Goal: Information Seeking & Learning: Get advice/opinions

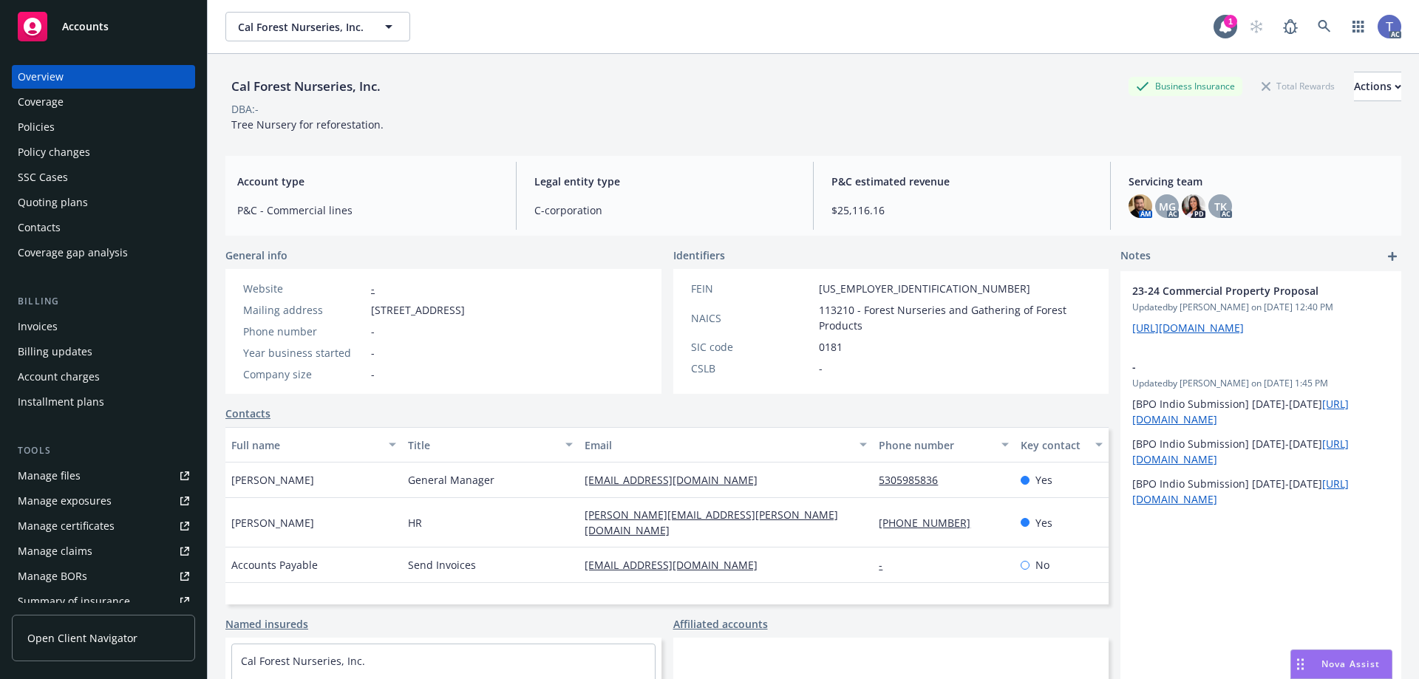
click at [811, 81] on div "Cal Forest Nurseries, Inc. Business Insurance Total Rewards Actions" at bounding box center [813, 87] width 1176 height 30
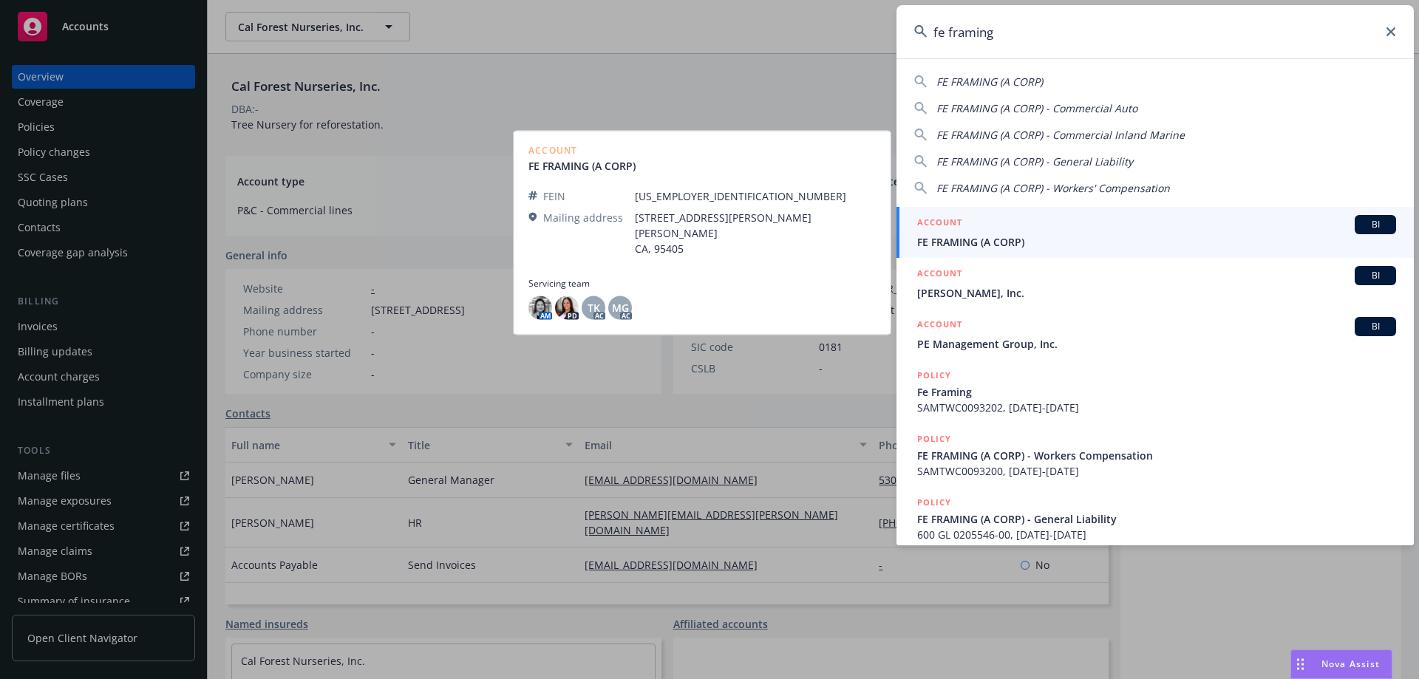
type input "fe framing"
click at [1098, 238] on span "FE FRAMING (A CORP)" at bounding box center [1156, 242] width 479 height 16
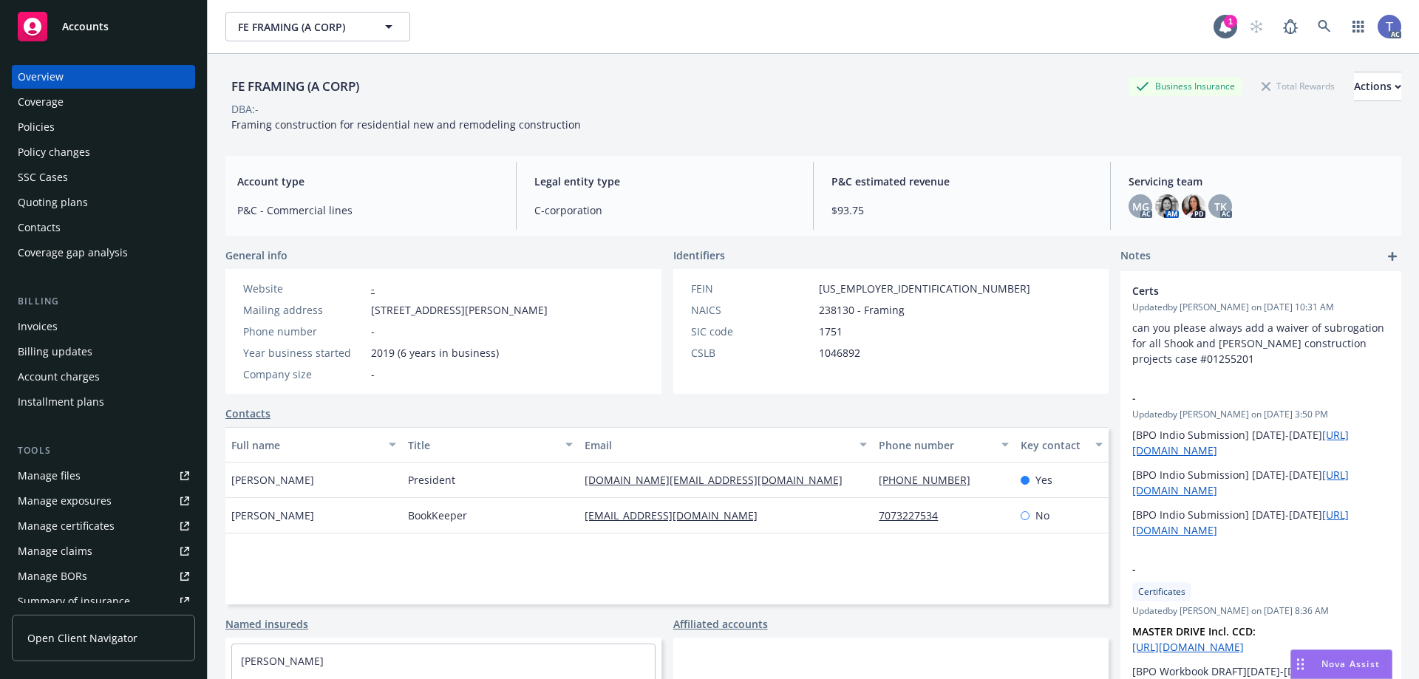
click at [69, 332] on div "Invoices" at bounding box center [103, 327] width 171 height 24
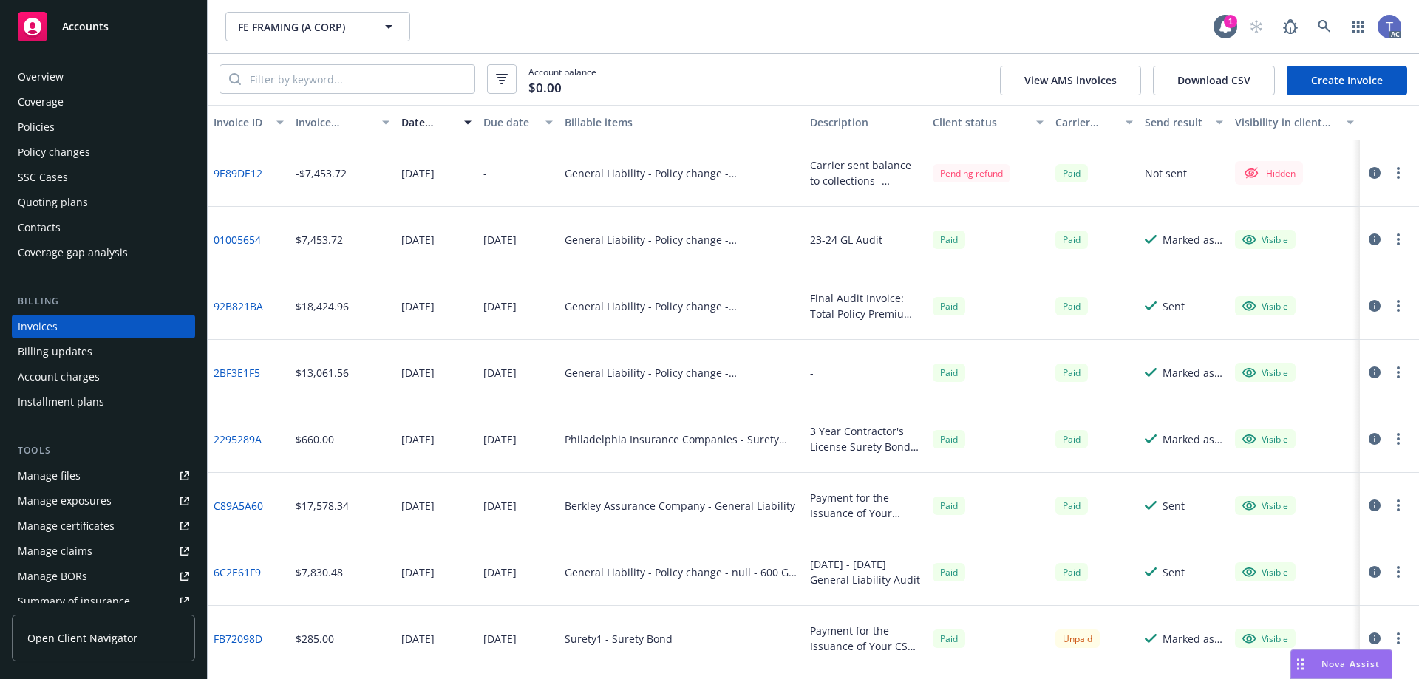
click at [16, 125] on link "Policies" at bounding box center [103, 127] width 183 height 24
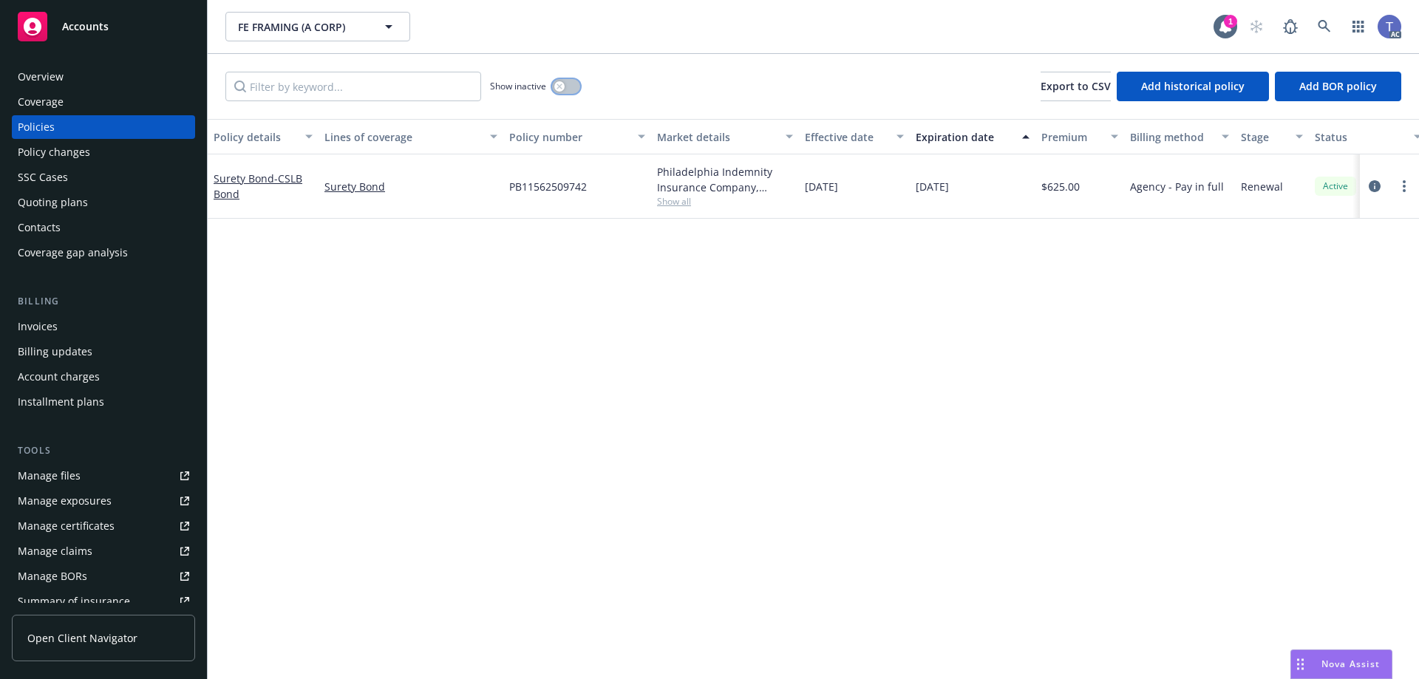
click at [555, 88] on div "button" at bounding box center [559, 86] width 10 height 10
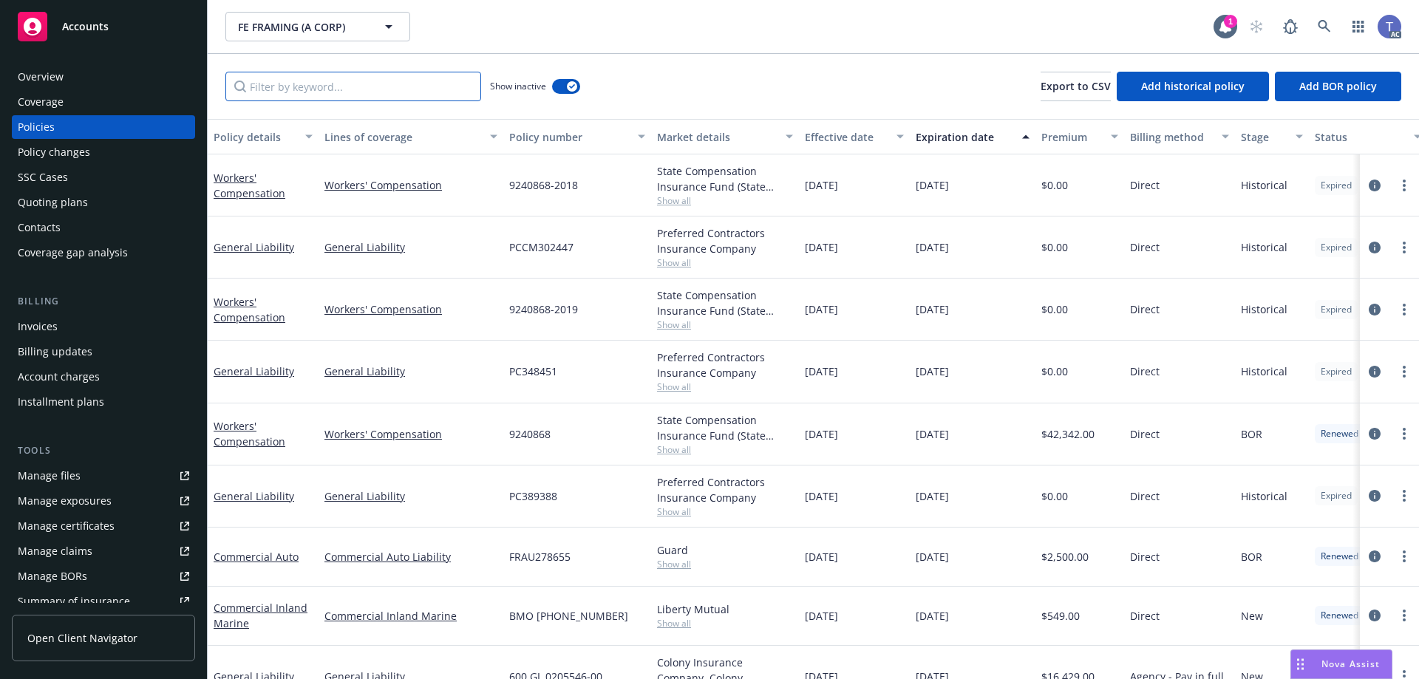
click at [416, 89] on input "Filter by keyword..." at bounding box center [353, 87] width 256 height 30
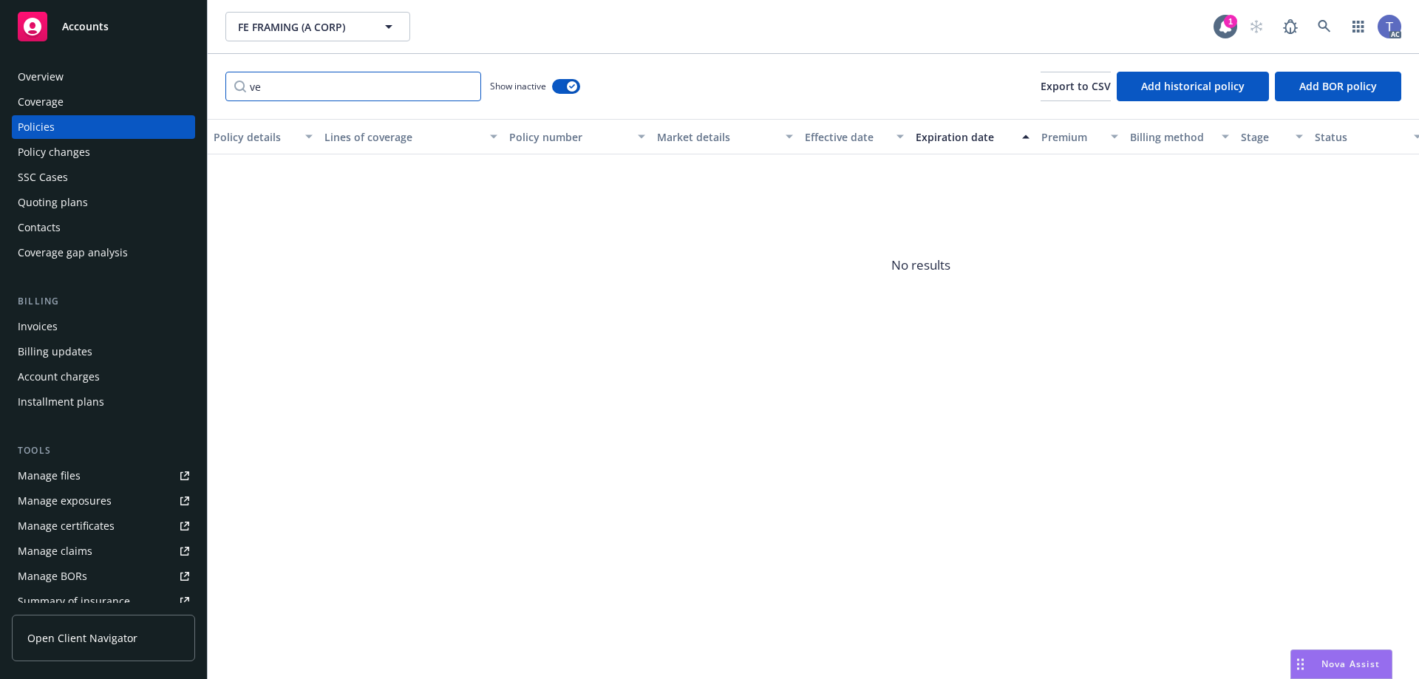
type input "v"
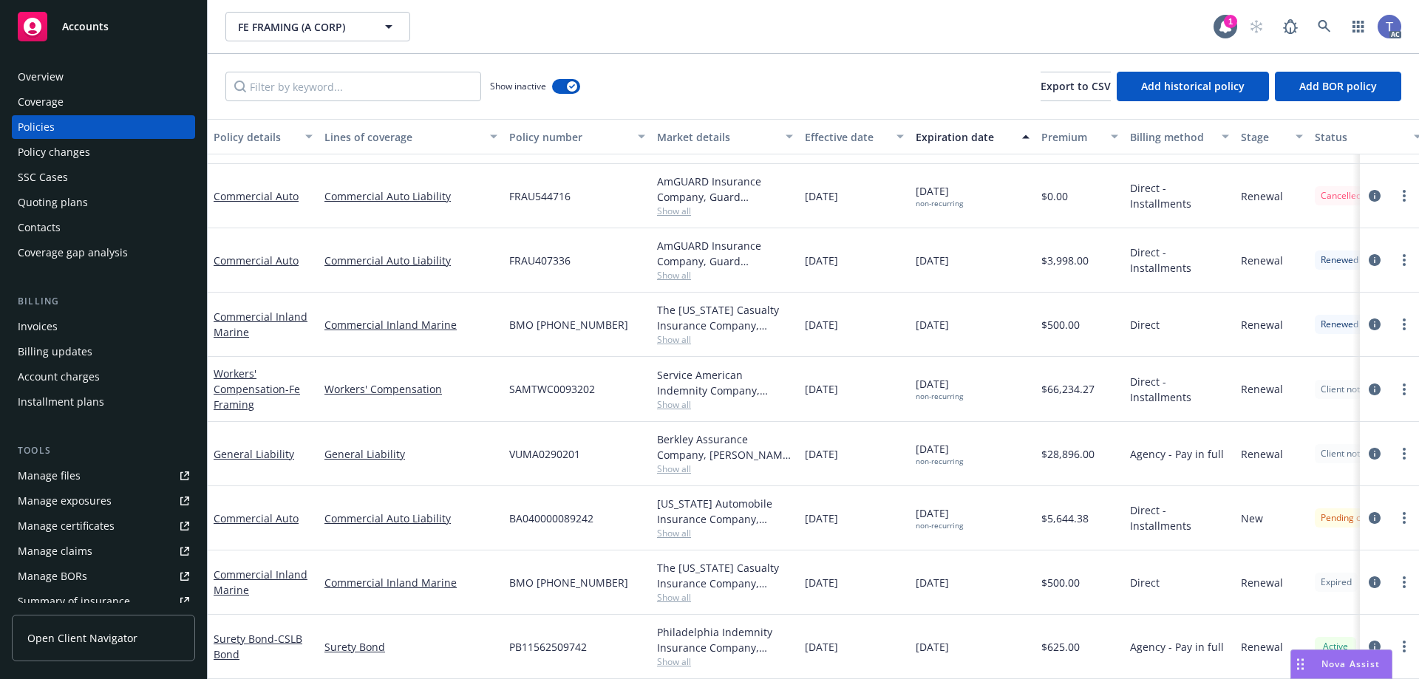
scroll to position [893, 0]
click at [692, 655] on span "Show all" at bounding box center [725, 661] width 136 height 13
click at [895, 567] on div "[DATE]" at bounding box center [854, 583] width 111 height 64
click at [681, 591] on span "Show all" at bounding box center [725, 597] width 136 height 13
click at [886, 500] on div "[DATE]" at bounding box center [854, 518] width 111 height 64
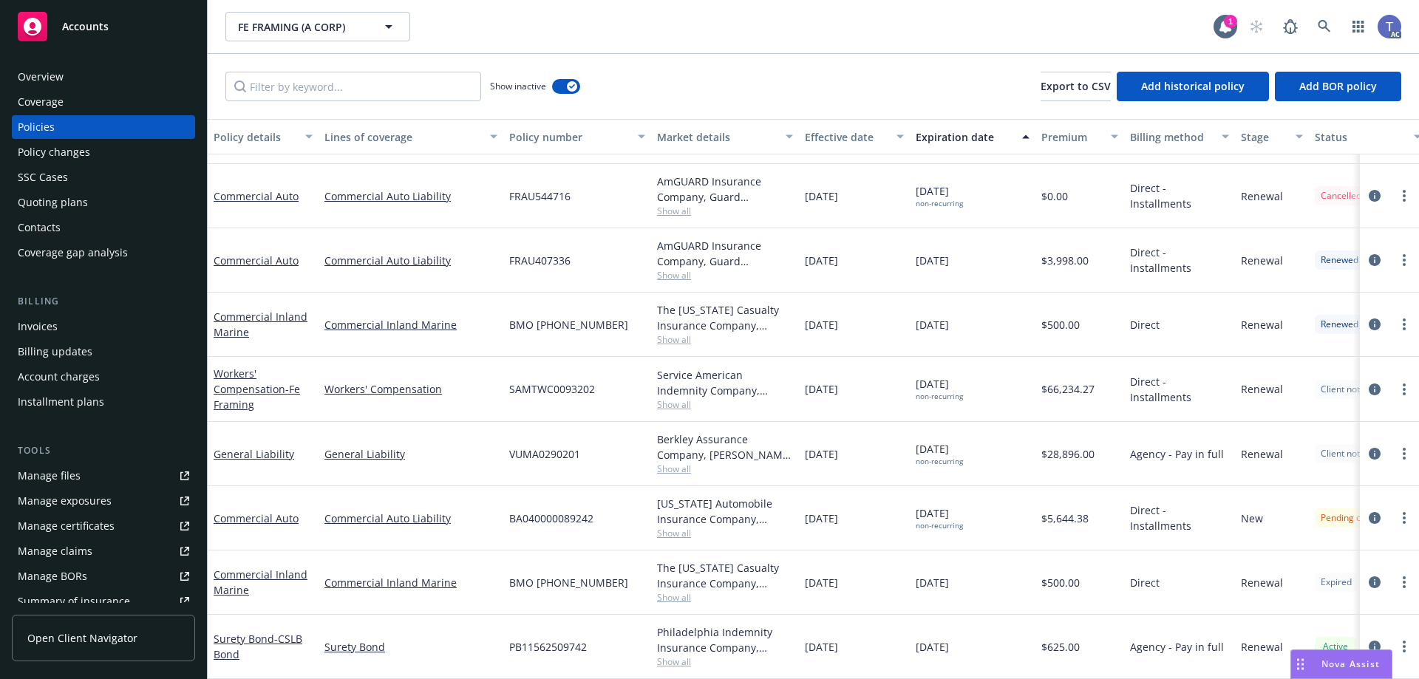
click at [690, 527] on span "Show all" at bounding box center [725, 533] width 136 height 13
click at [936, 429] on div "[DATE] non-recurring" at bounding box center [973, 454] width 126 height 64
click at [672, 463] on span "Show all" at bounding box center [725, 469] width 136 height 13
click at [921, 422] on div "[DATE] non-recurring" at bounding box center [973, 454] width 126 height 64
click at [675, 398] on span "Show all" at bounding box center [725, 404] width 136 height 13
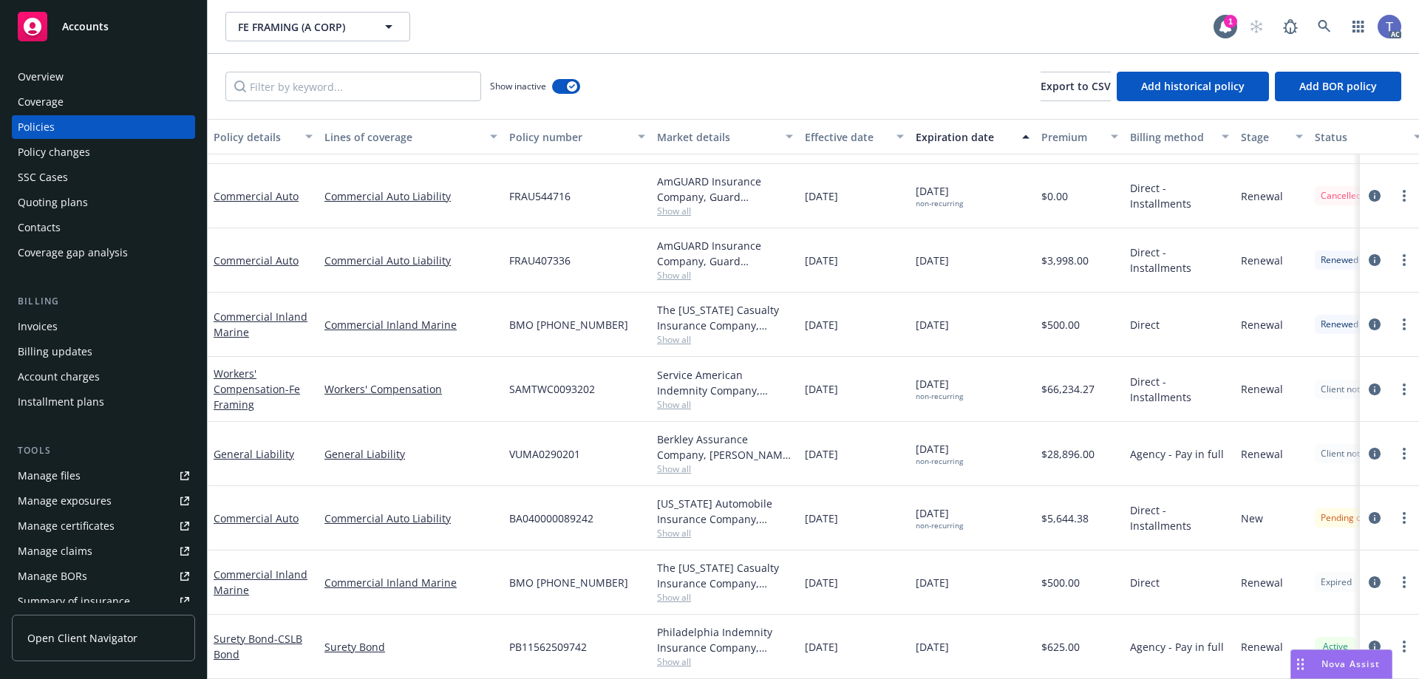
click at [930, 376] on span "[DATE] non-recurring" at bounding box center [939, 388] width 47 height 25
click at [667, 398] on span "Show all" at bounding box center [725, 404] width 136 height 13
click at [845, 342] on div "[DATE]" at bounding box center [854, 325] width 111 height 64
click at [672, 333] on span "Show all" at bounding box center [725, 339] width 136 height 13
click at [896, 316] on div "[DATE]" at bounding box center [854, 325] width 111 height 64
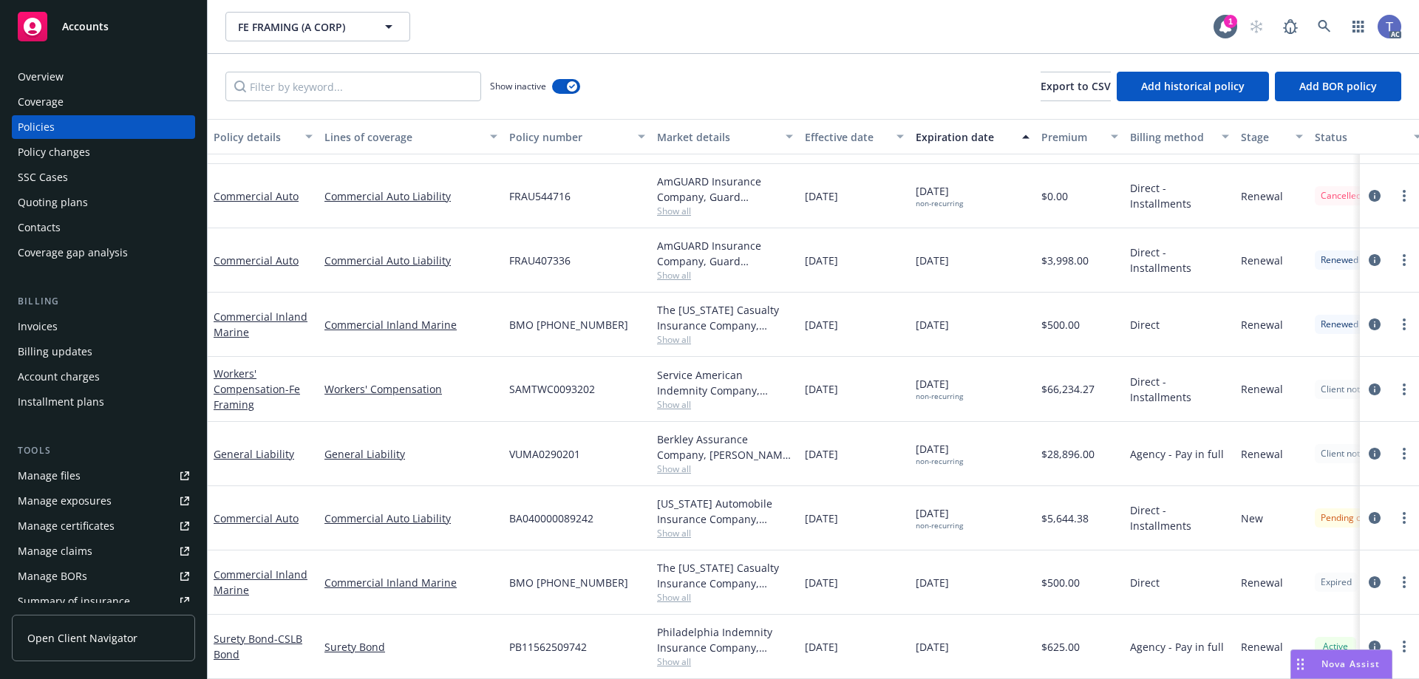
click at [43, 71] on div "Overview" at bounding box center [41, 77] width 46 height 24
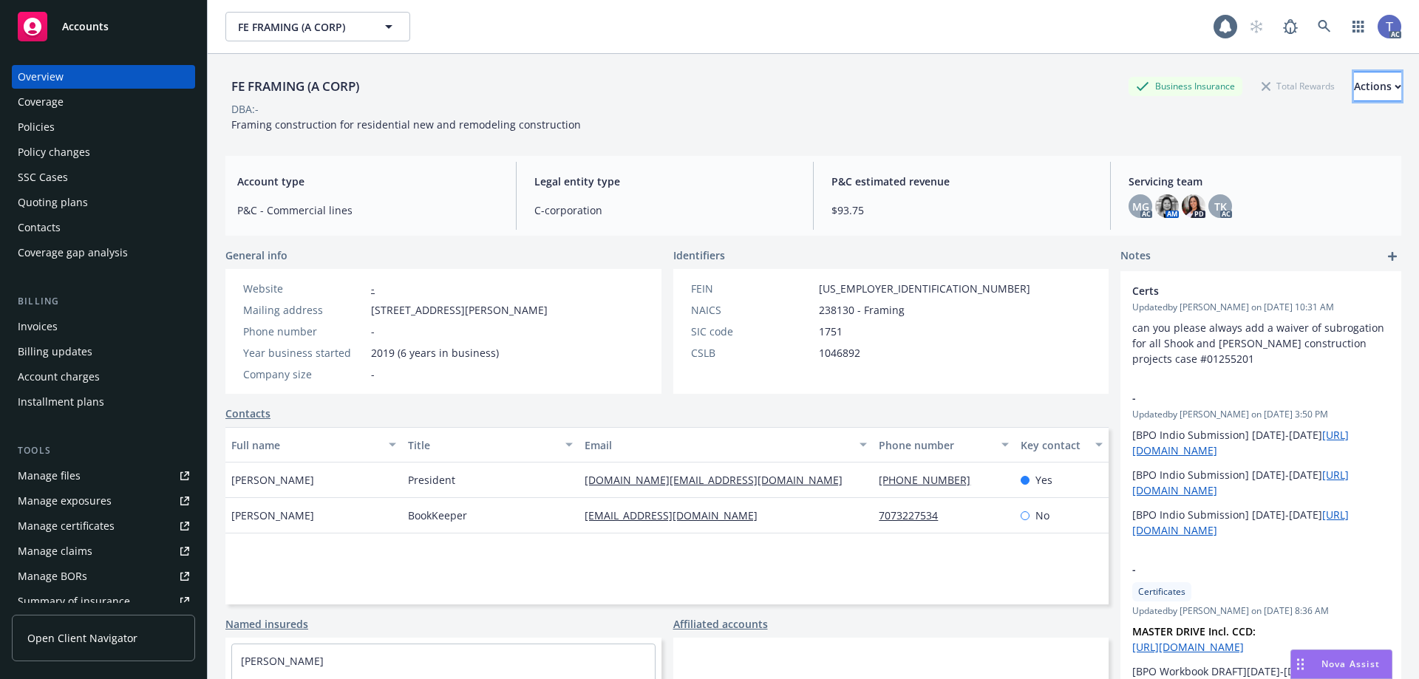
click at [1382, 90] on button "Actions" at bounding box center [1377, 87] width 47 height 30
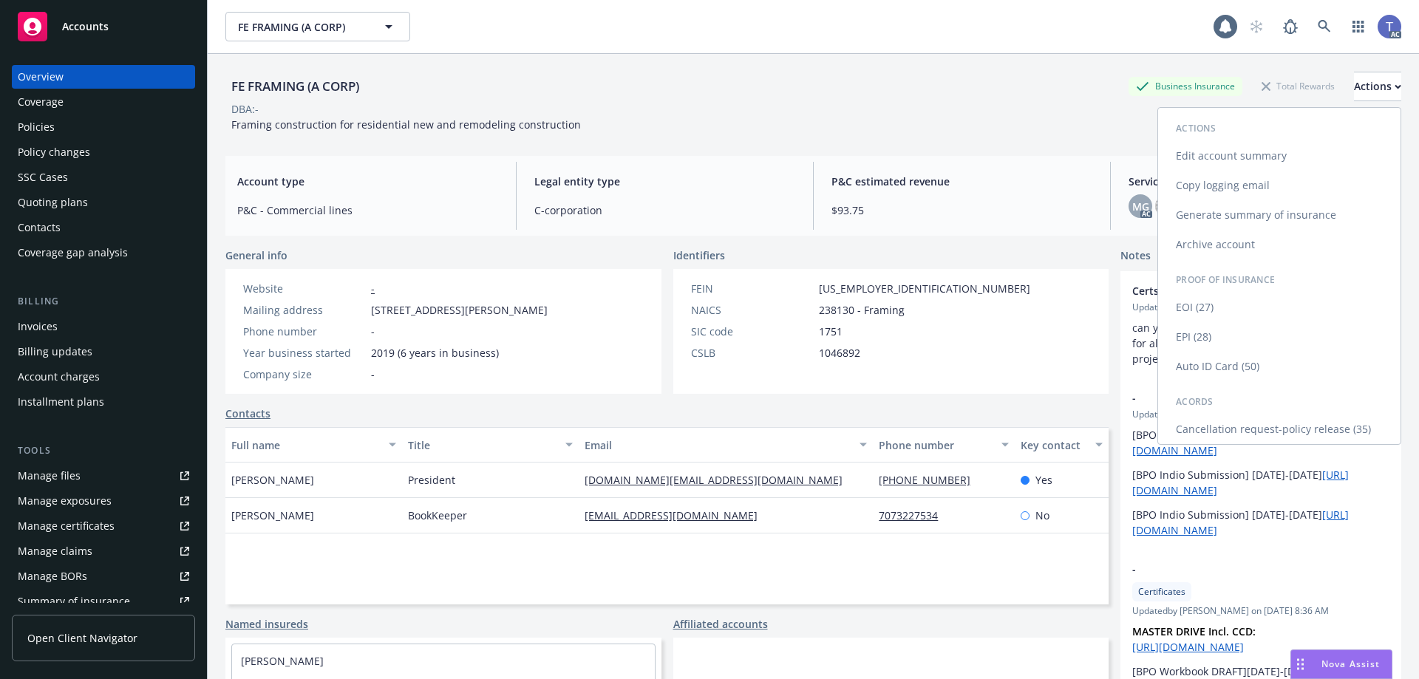
click at [1246, 181] on link "Copy logging email" at bounding box center [1279, 186] width 242 height 30
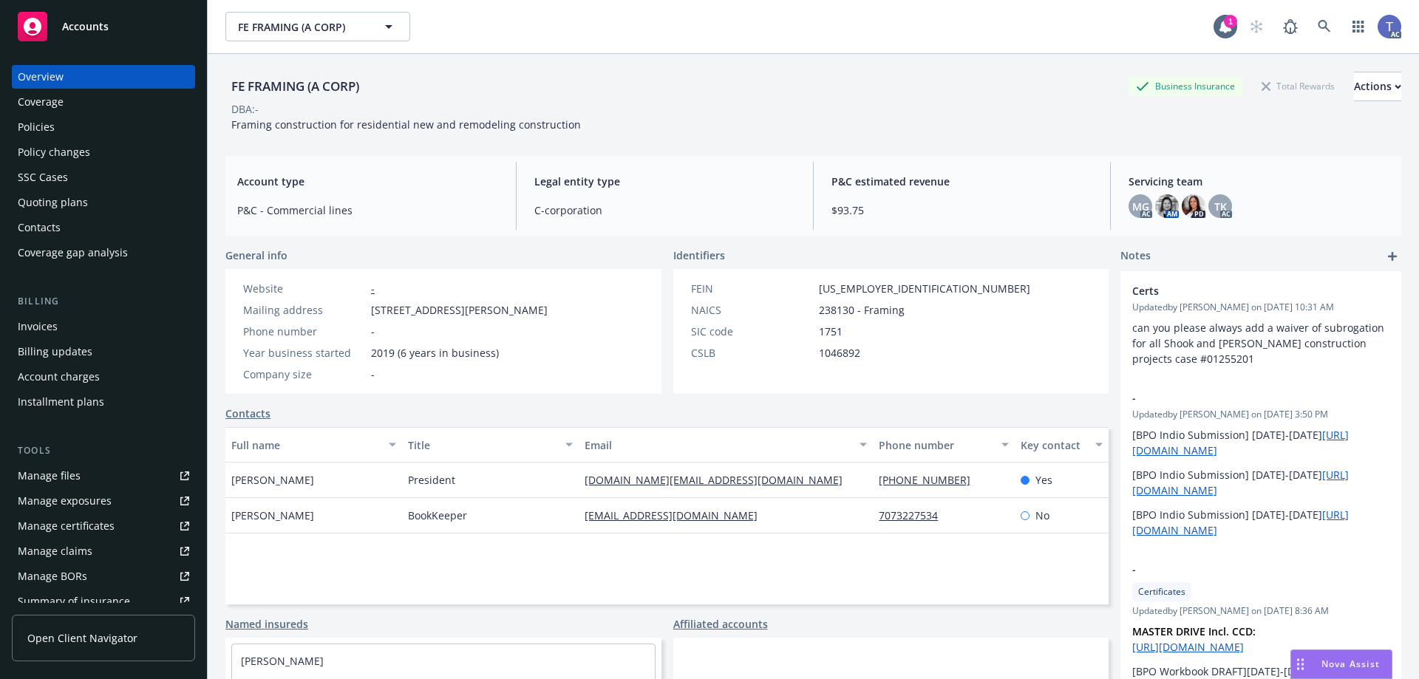
click at [75, 131] on div "Policies" at bounding box center [103, 127] width 171 height 24
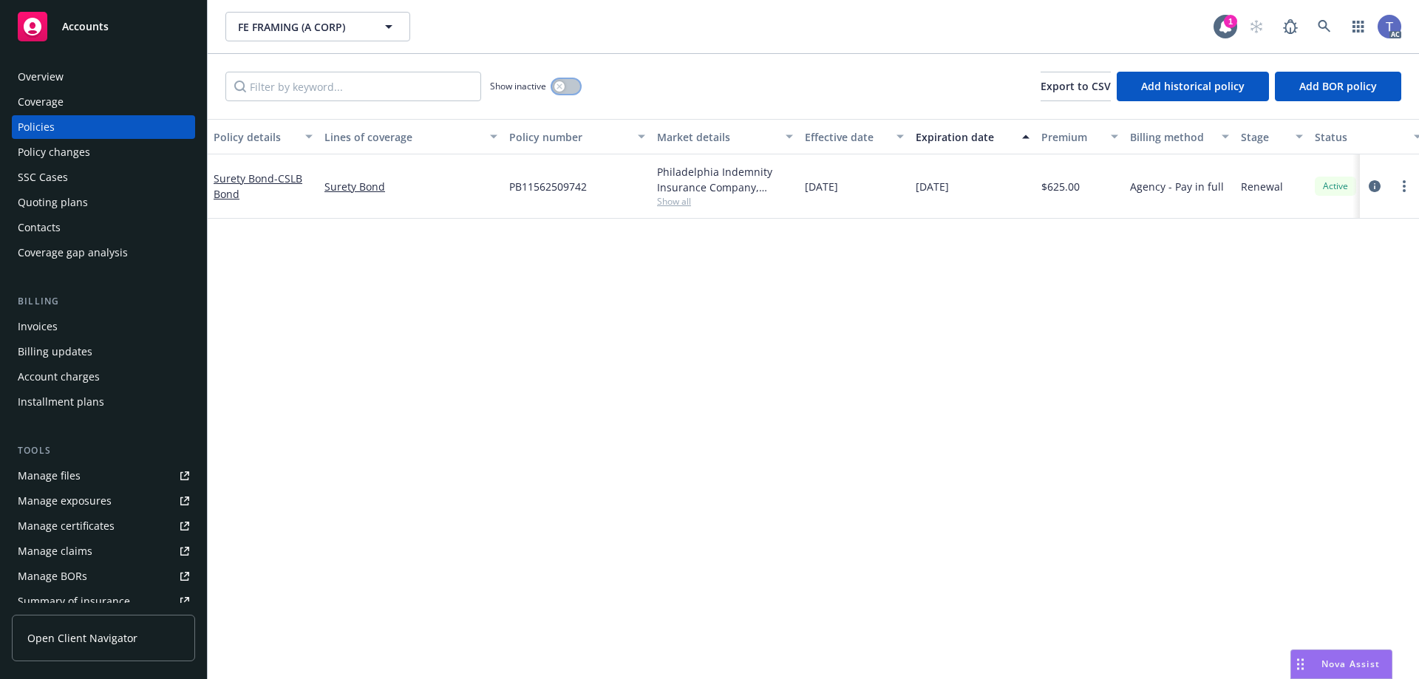
click at [573, 86] on button "button" at bounding box center [566, 86] width 28 height 15
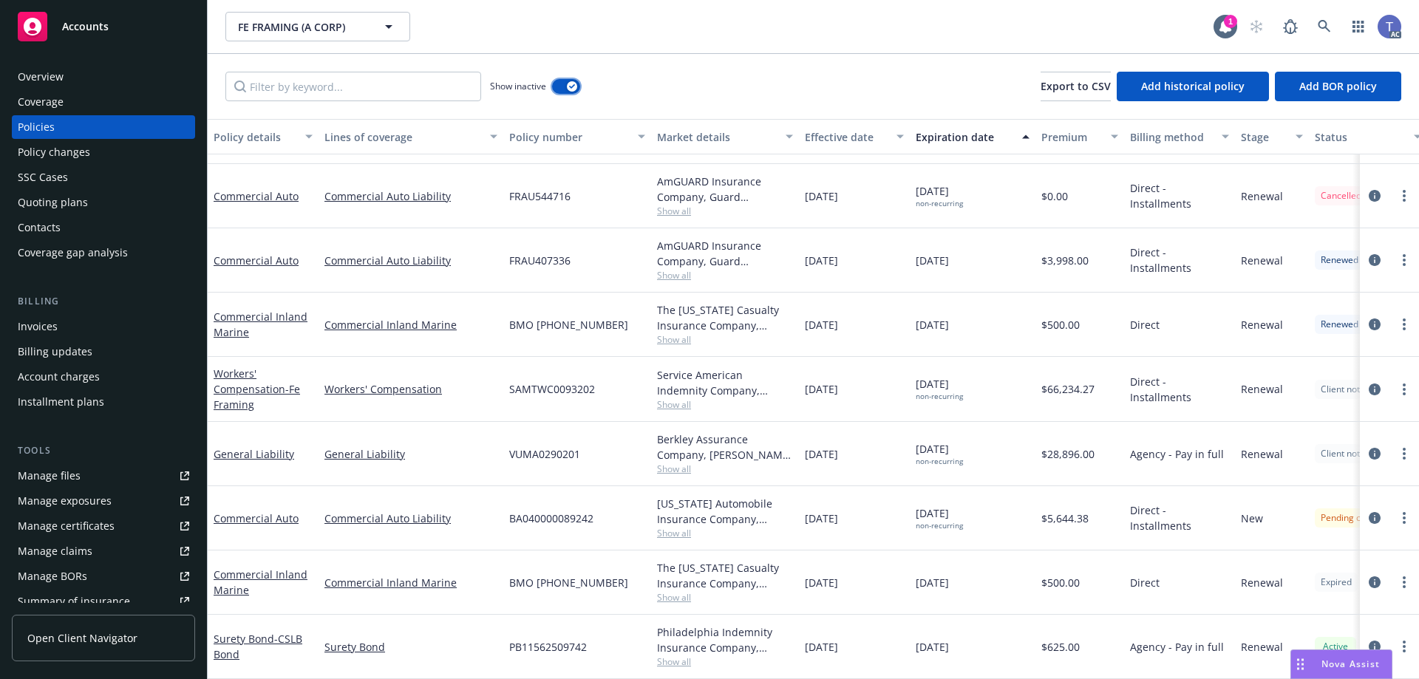
scroll to position [893, 0]
click at [216, 38] on div "FE FRAMING (A CORP) FE FRAMING (A CORP) 1 AC" at bounding box center [813, 26] width 1211 height 53
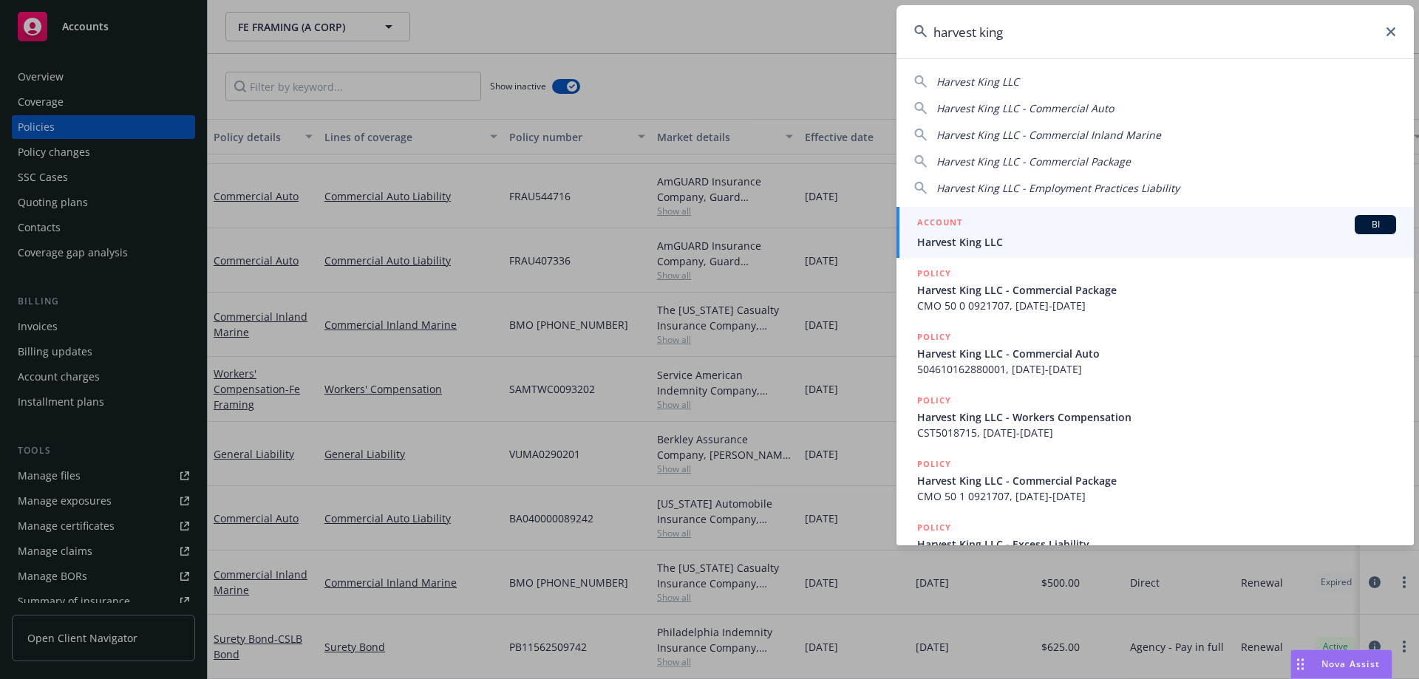
type input "harvest king"
click at [985, 228] on div "ACCOUNT BI" at bounding box center [1156, 224] width 479 height 19
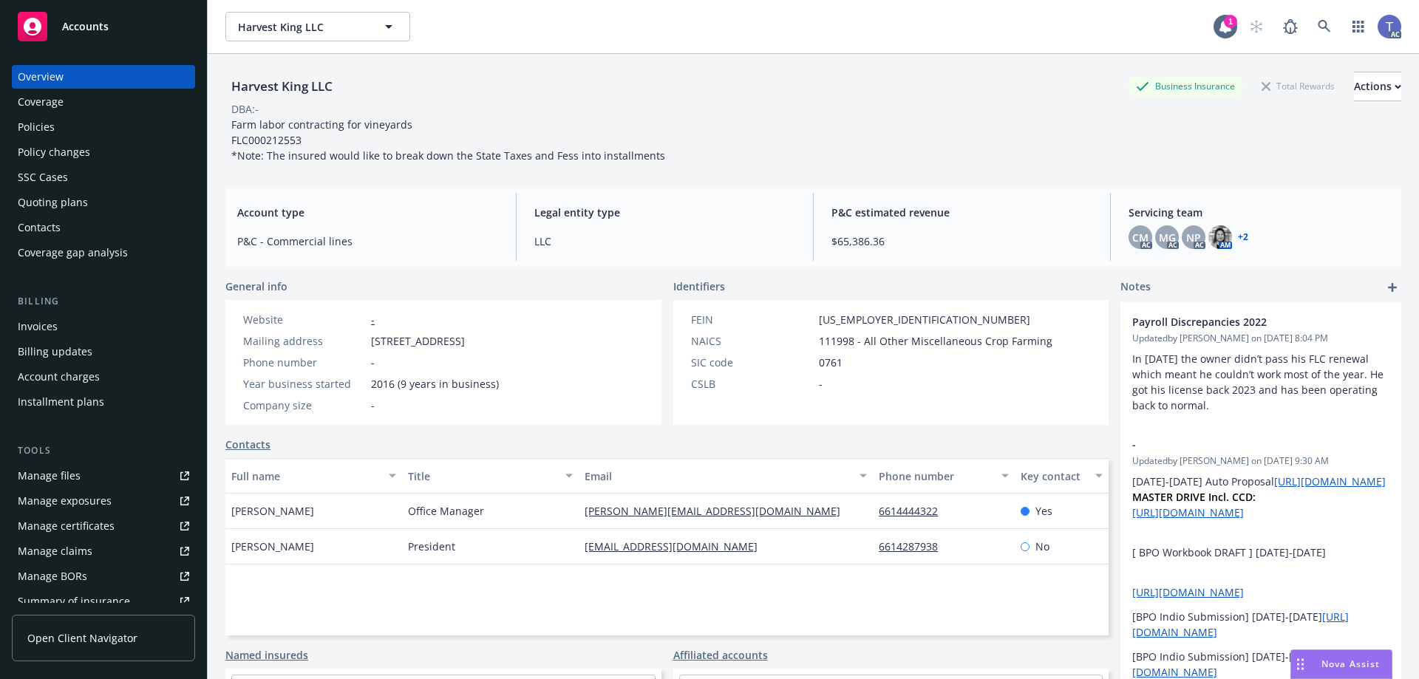
click at [649, 155] on span "Farm labor contracting for vineyards FLC000212553 *Note: The insured would like…" at bounding box center [448, 139] width 434 height 45
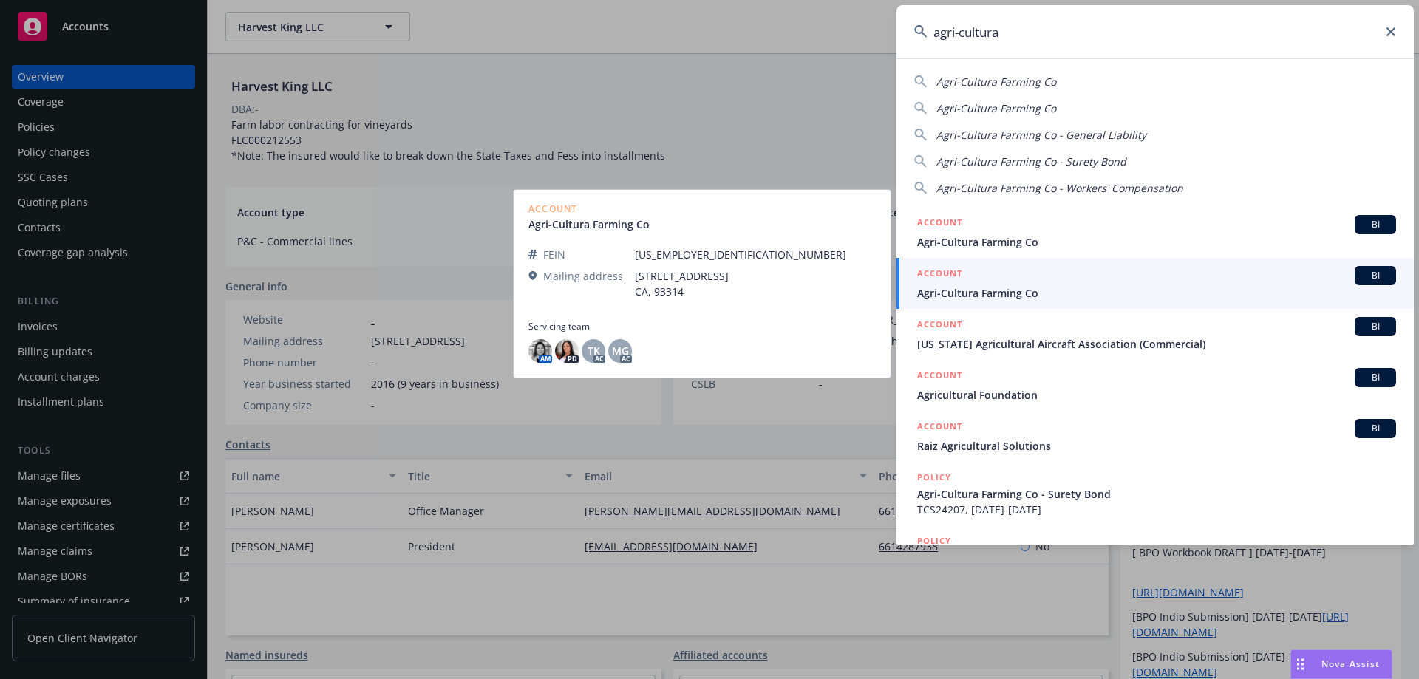
type input "agri-cultura"
click at [989, 286] on span "Agri-Cultura Farming Co" at bounding box center [1156, 293] width 479 height 16
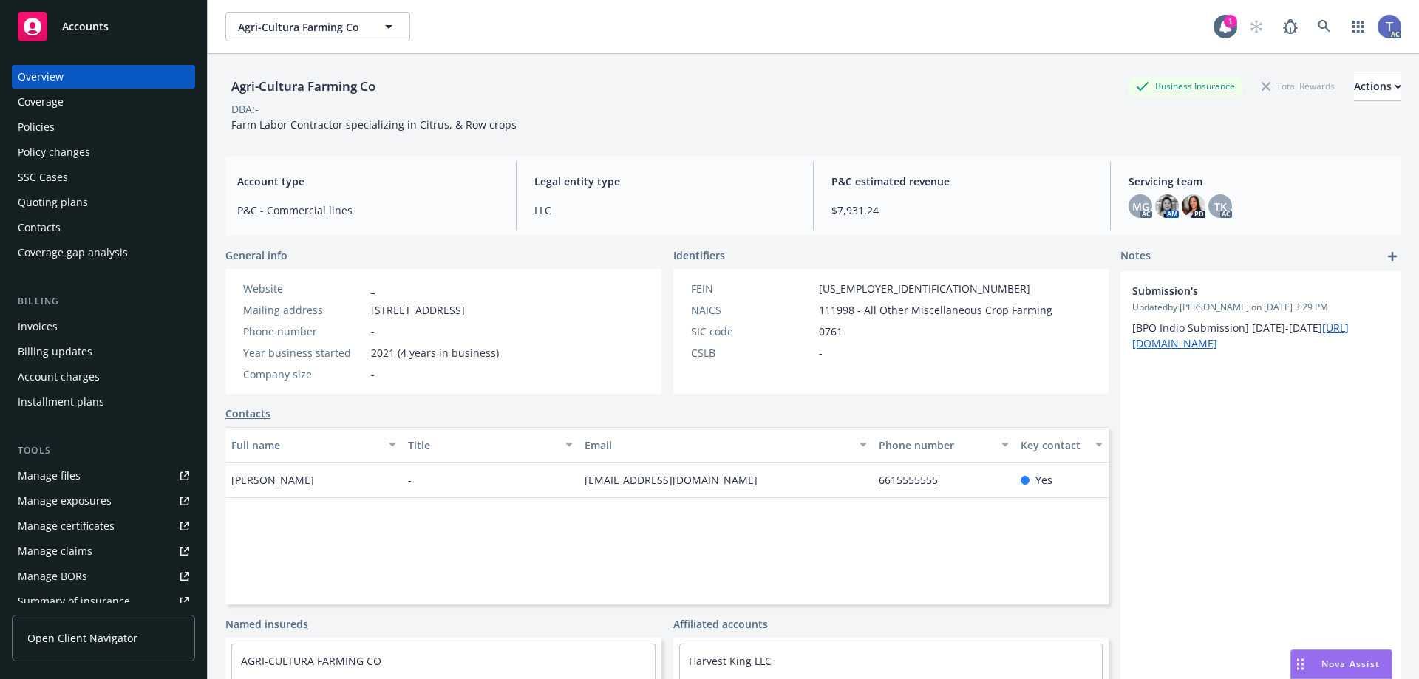
click at [790, 134] on div "Agri-Cultura Farming Co Business Insurance Total Rewards Actions DBA: - Farm La…" at bounding box center [813, 99] width 1176 height 90
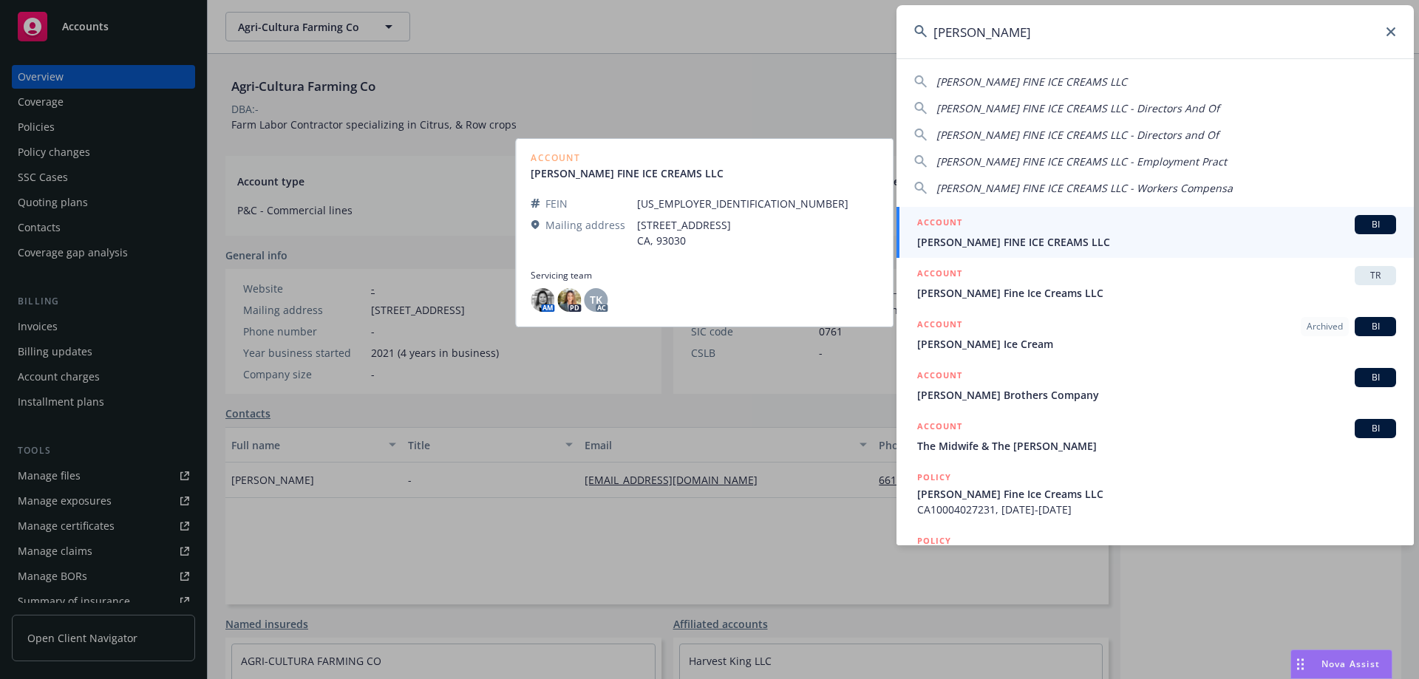
type input "[PERSON_NAME]"
click at [975, 231] on div "ACCOUNT BI" at bounding box center [1156, 224] width 479 height 19
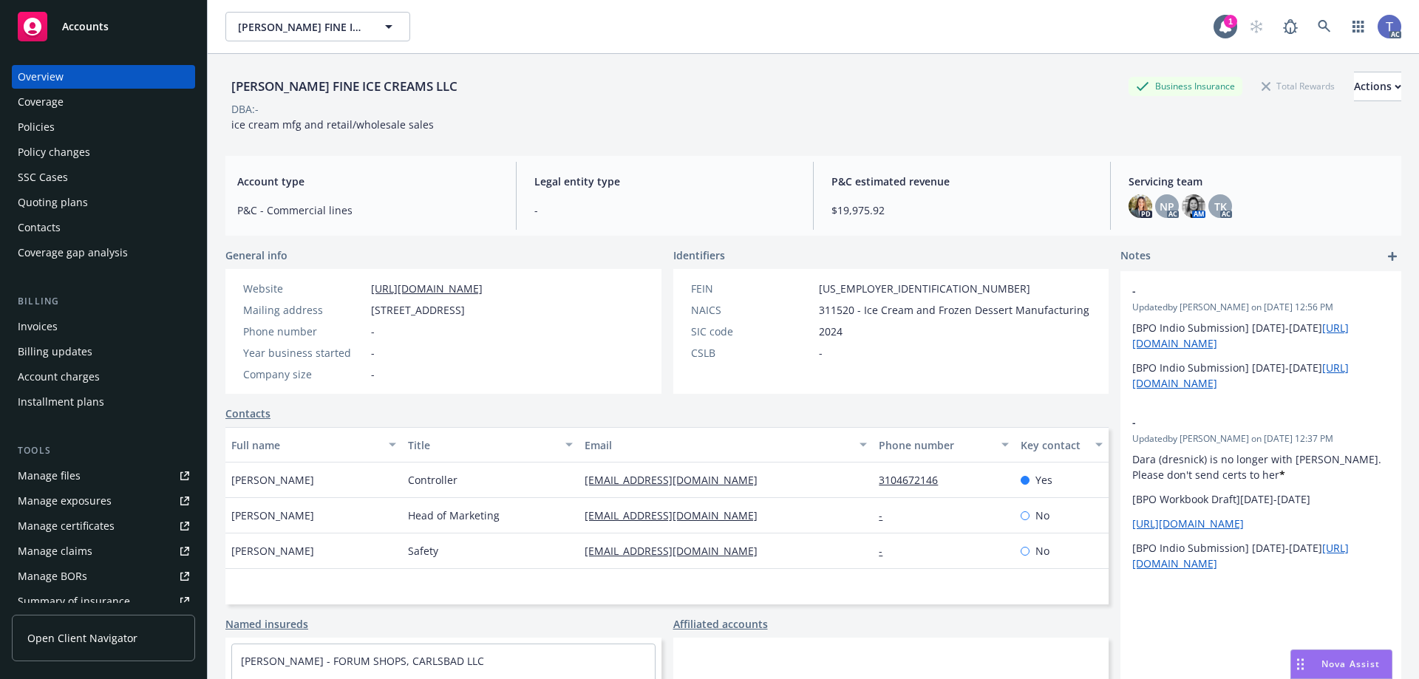
click at [63, 208] on div "Quoting plans" at bounding box center [53, 203] width 70 height 24
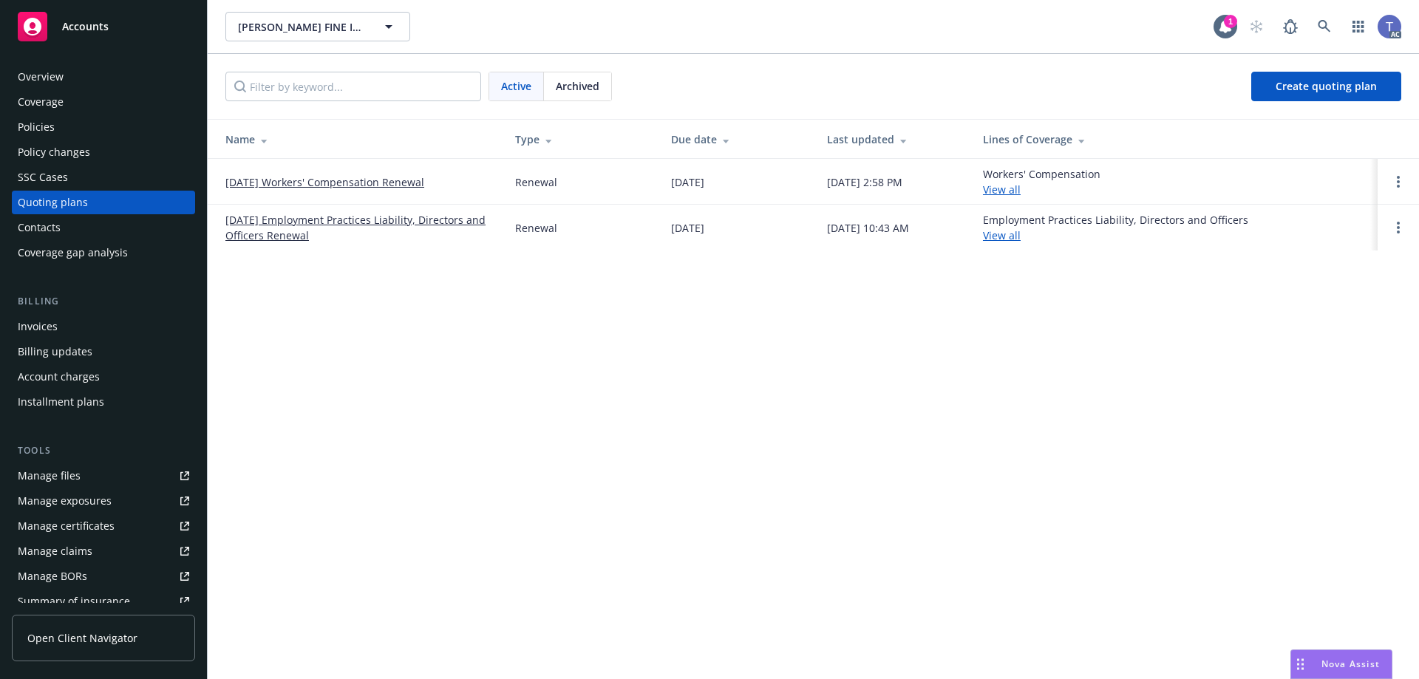
click at [1390, 220] on div at bounding box center [1398, 228] width 18 height 18
click at [1395, 226] on link "Open options" at bounding box center [1398, 228] width 18 height 18
click at [1323, 131] on span "Copy logging email" at bounding box center [1322, 127] width 129 height 14
click at [1376, 677] on button "Nova Assist" at bounding box center [1341, 665] width 102 height 30
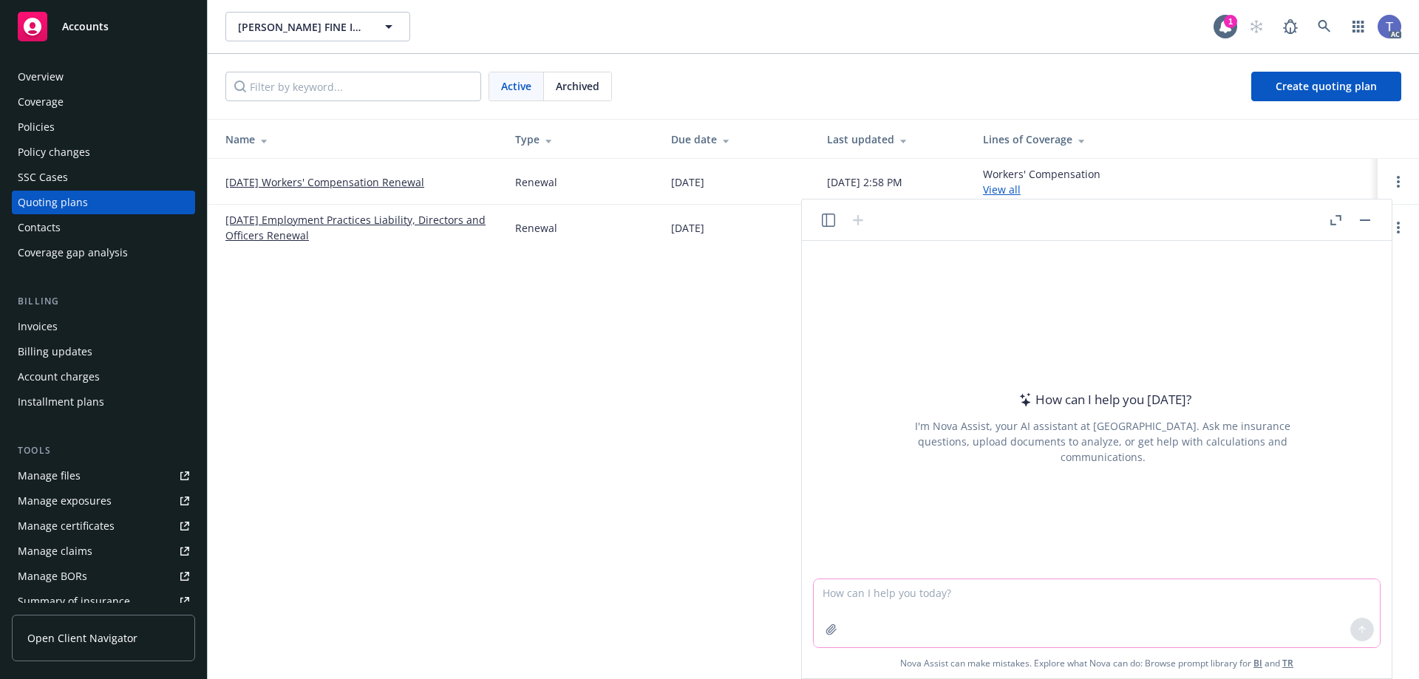
click at [1057, 604] on textarea at bounding box center [1097, 613] width 566 height 68
type textarea "Hi [PERSON_NAME], what is a workaround to emailing files that is currently too …"
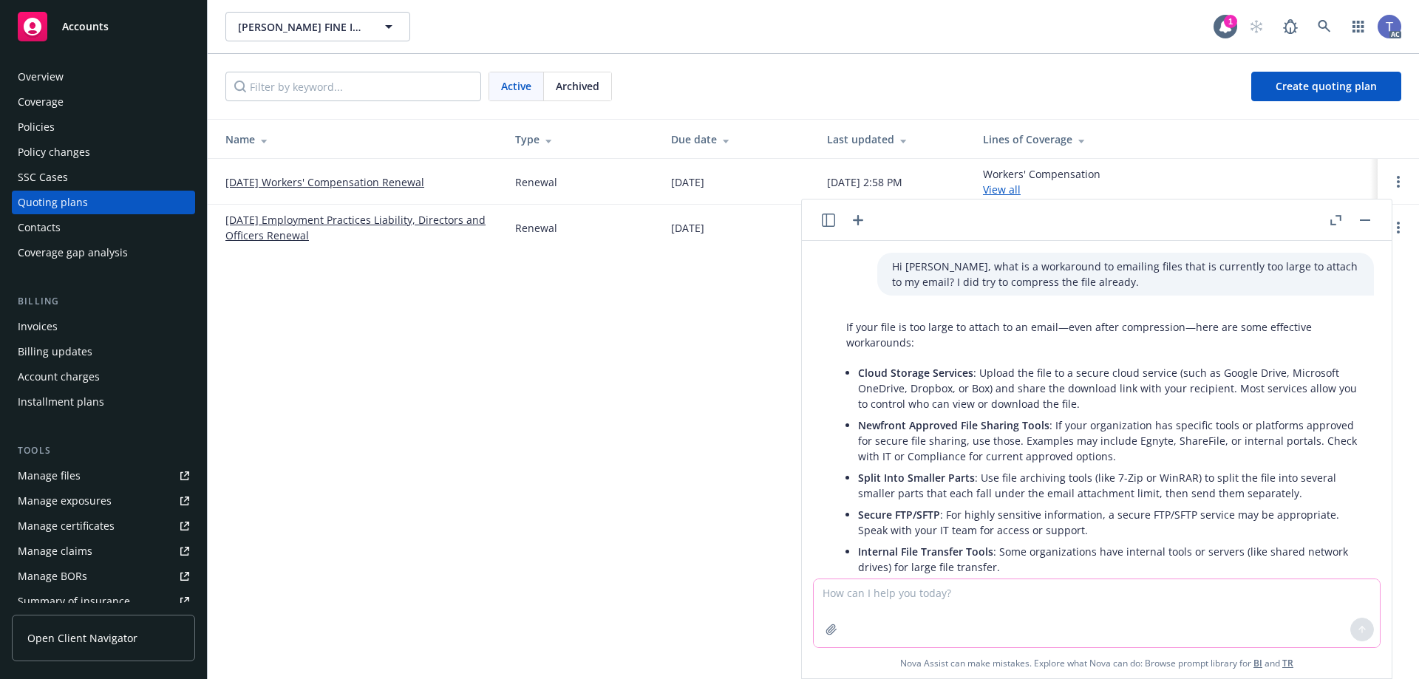
scroll to position [142, 0]
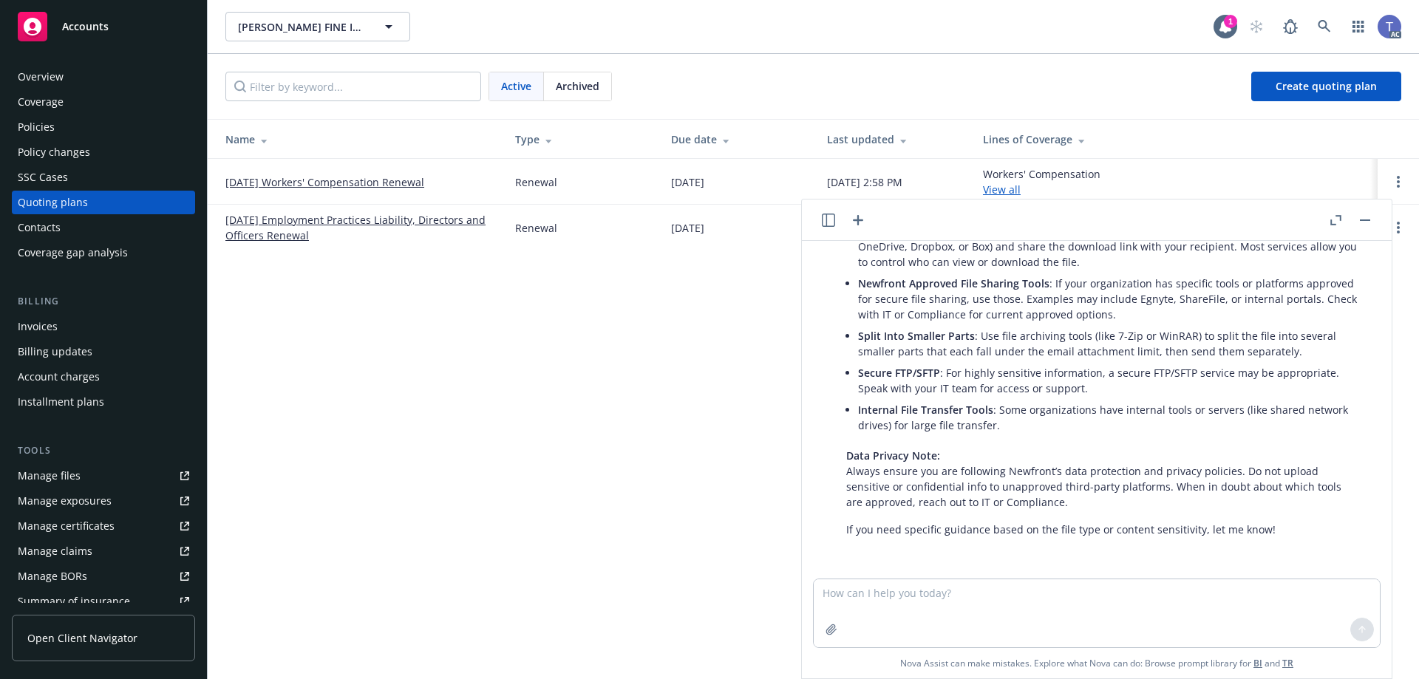
click at [347, 225] on link "[DATE] Employment Practices Liability, Directors and Officers Renewal" at bounding box center [358, 227] width 266 height 31
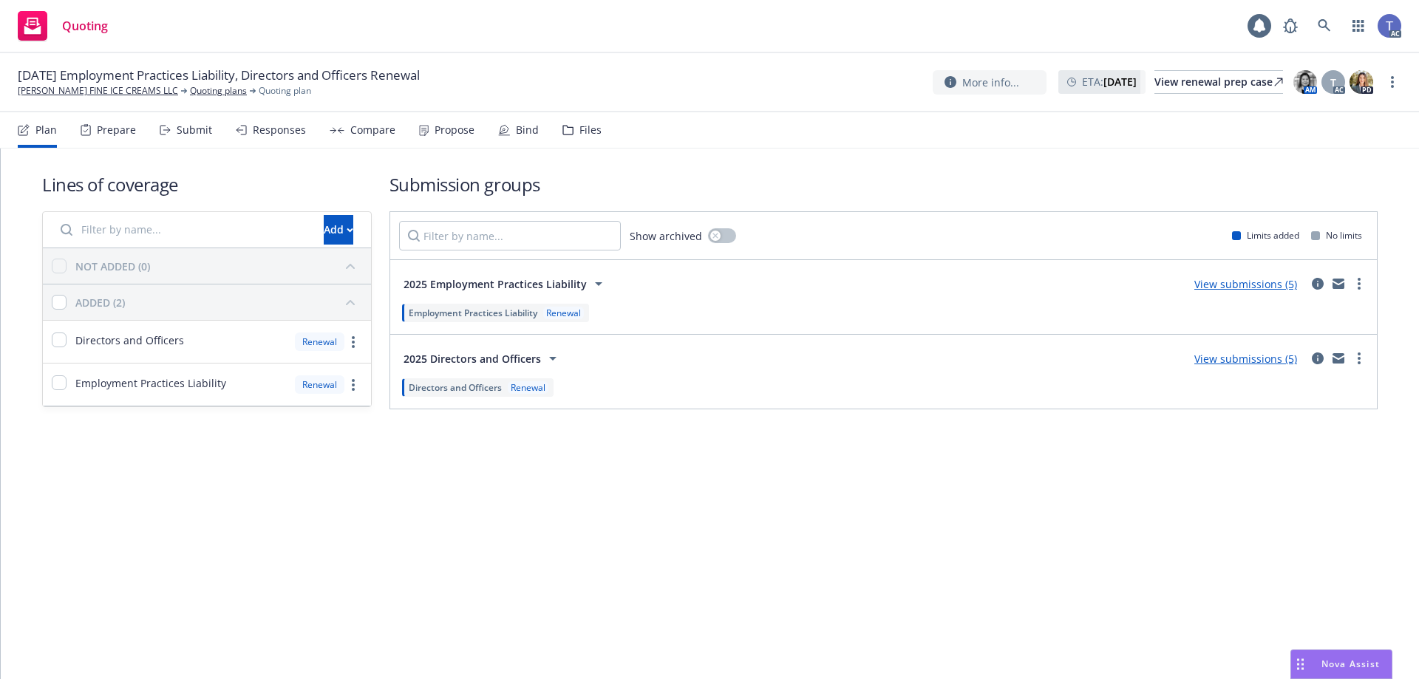
click at [570, 122] on div "Files" at bounding box center [581, 129] width 39 height 35
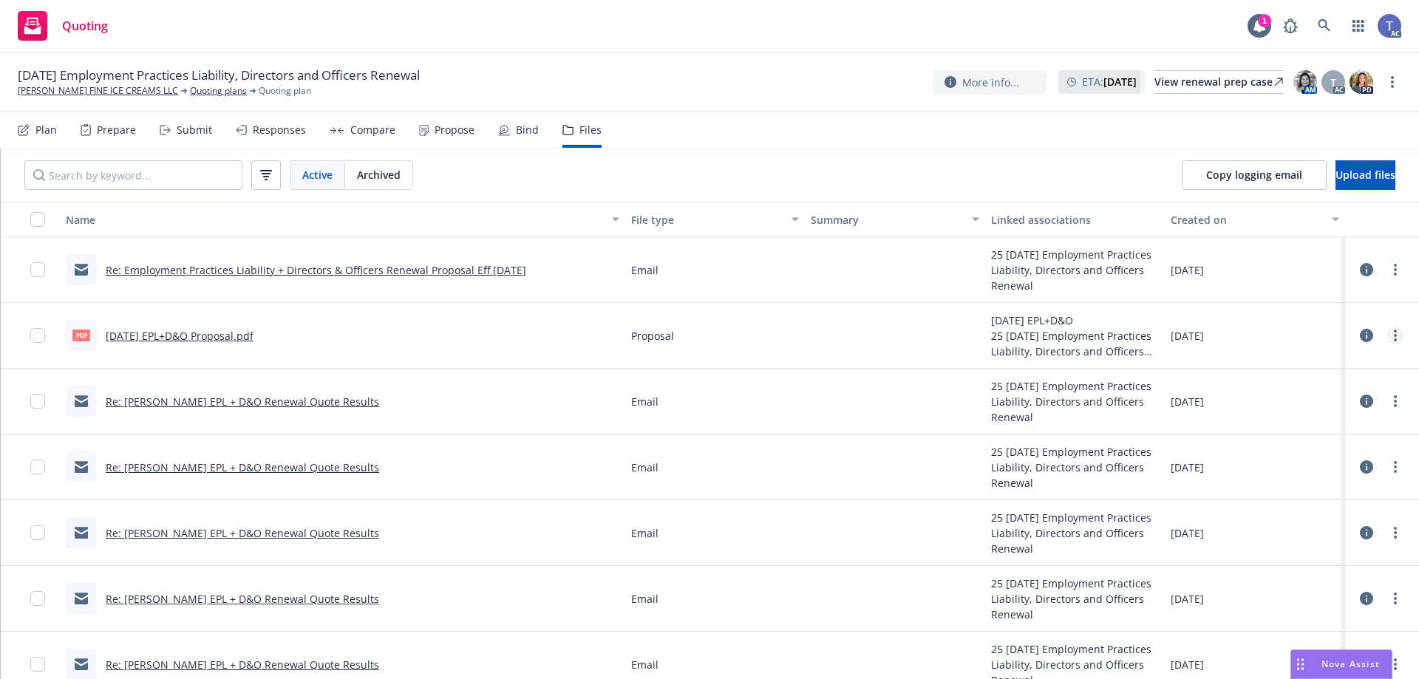
click at [1386, 335] on link "more" at bounding box center [1395, 336] width 18 height 18
click at [1360, 337] on icon at bounding box center [1366, 335] width 13 height 13
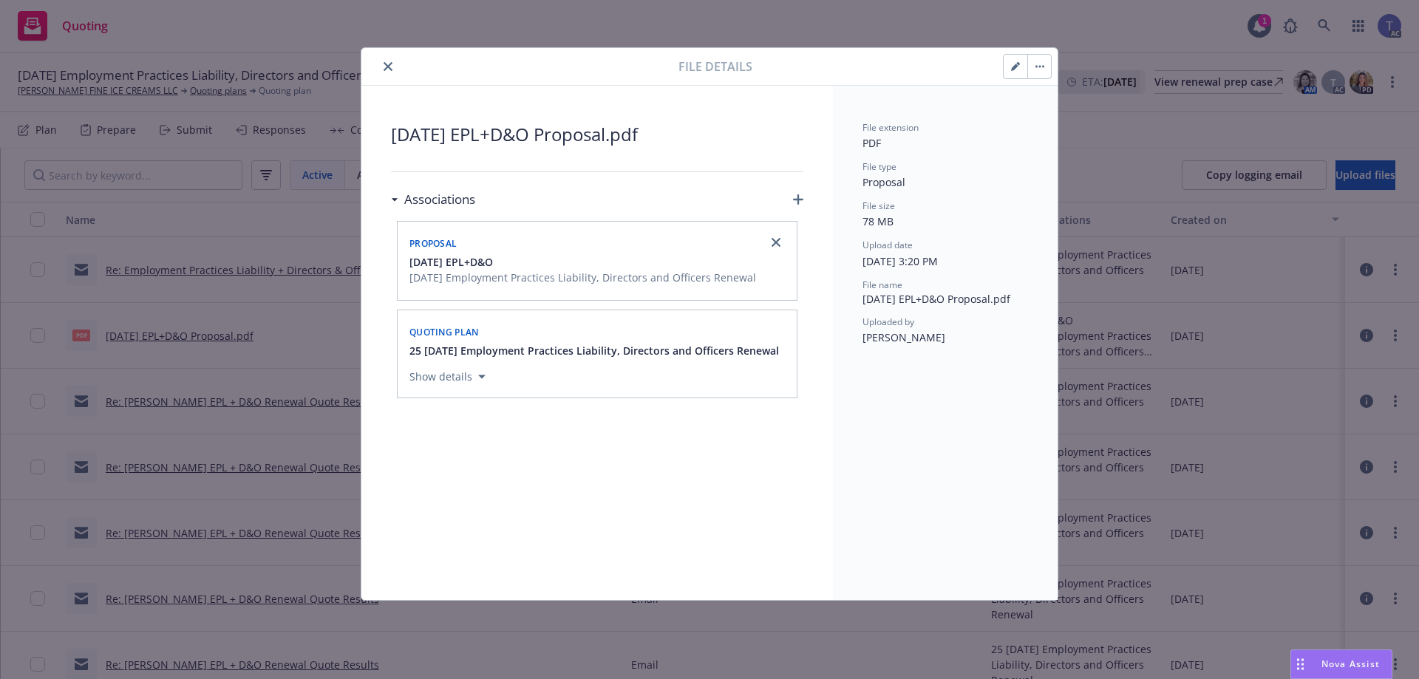
click at [1033, 69] on button "button" at bounding box center [1039, 67] width 24 height 24
click at [386, 59] on button "close" at bounding box center [388, 67] width 18 height 18
click at [1349, 669] on span "Nova Assist" at bounding box center [1350, 664] width 58 height 13
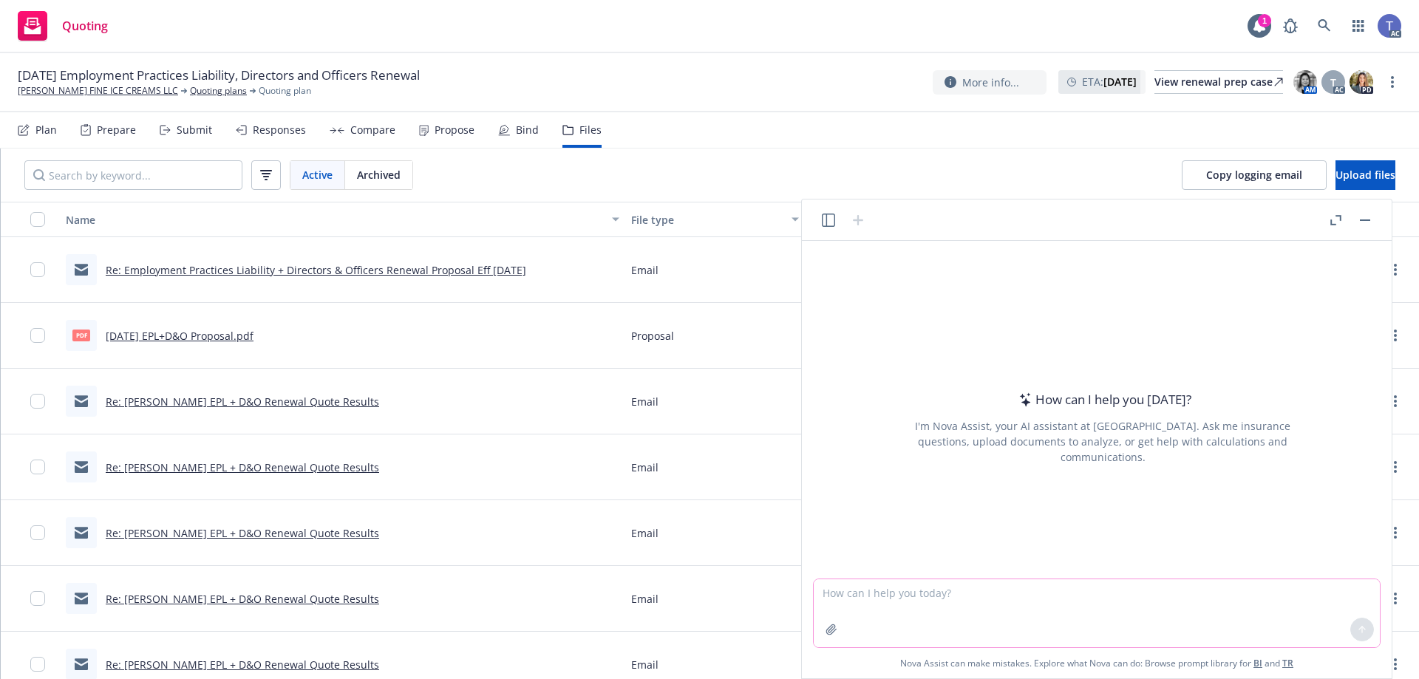
click at [1011, 595] on textarea at bounding box center [1097, 613] width 566 height 68
click at [879, 610] on textarea "HI Nova, how can I send a file that is too large to attach to an email? I've be…" at bounding box center [1097, 613] width 566 height 68
click at [879, 607] on textarea "HI Nova, how can I send a file that is too large to attach to an email? I've be…" at bounding box center [1097, 613] width 566 height 68
click at [921, 615] on textarea "HI Nova, how can I send a file that is too large to attach to an email? I've be…" at bounding box center [1097, 613] width 566 height 68
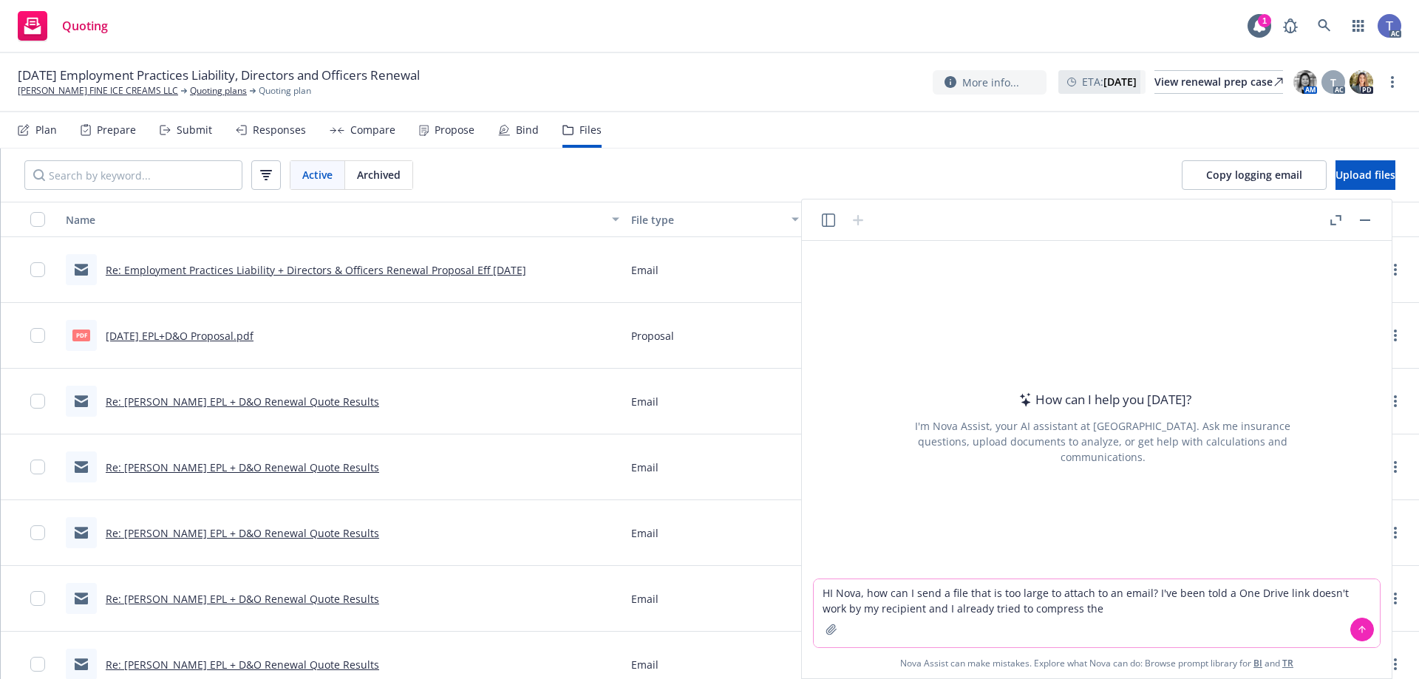
click at [1127, 609] on textarea "HI Nova, how can I send a file that is too large to attach to an email? I've be…" at bounding box center [1097, 613] width 566 height 68
type textarea "HI Nova, how can I send a file that is too large to attach to an email? I've be…"
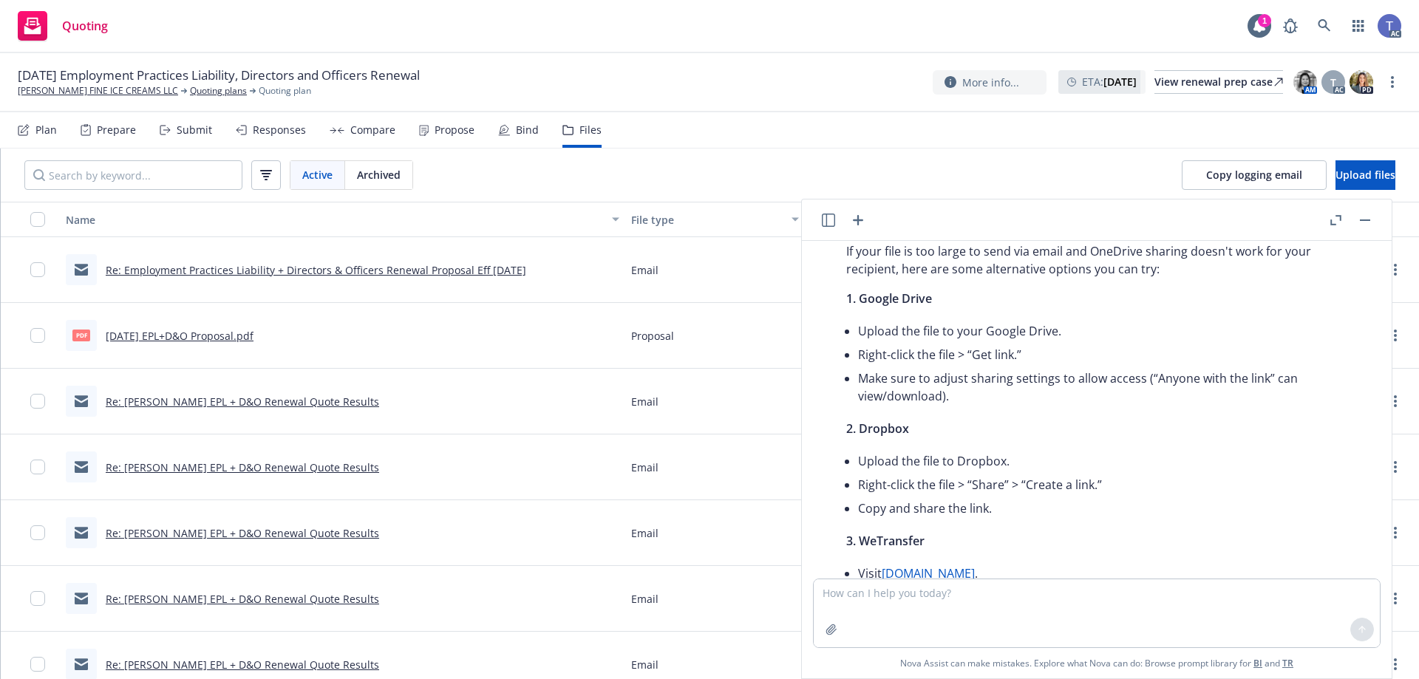
scroll to position [73, 0]
